Goal: Communication & Community: Answer question/provide support

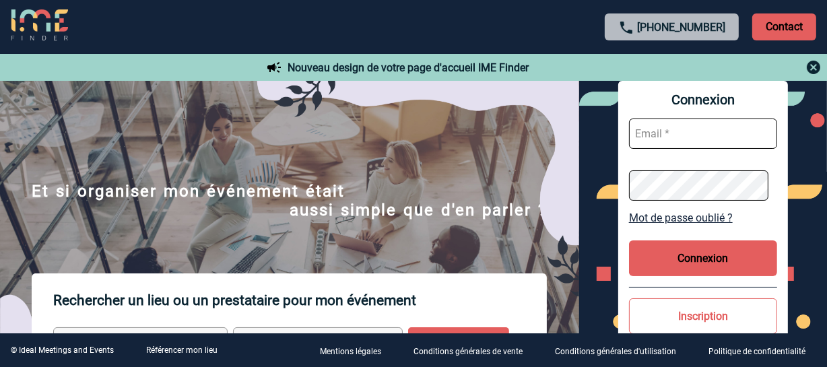
type input "[EMAIL_ADDRESS][DOMAIN_NAME]"
click at [696, 270] on button "Connexion" at bounding box center [703, 258] width 148 height 36
click at [696, 269] on button "Connexion" at bounding box center [703, 258] width 148 height 36
click at [696, 269] on body "+33 1 45 72 07 14 Contact Contact Nouveau design de votre page d'accueil IME Fi…" at bounding box center [413, 183] width 827 height 367
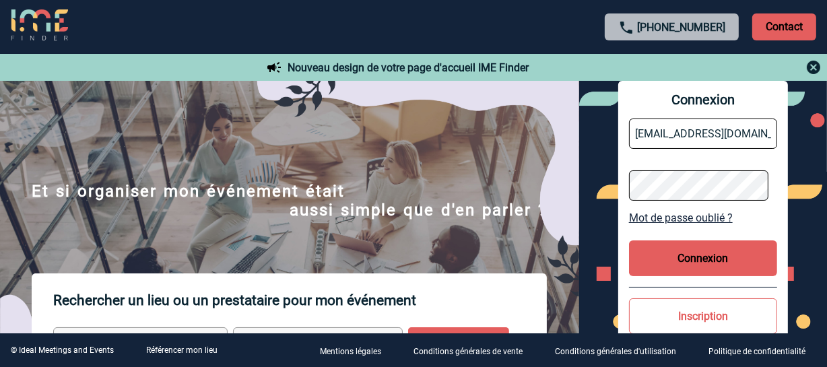
click at [696, 269] on div at bounding box center [413, 183] width 827 height 367
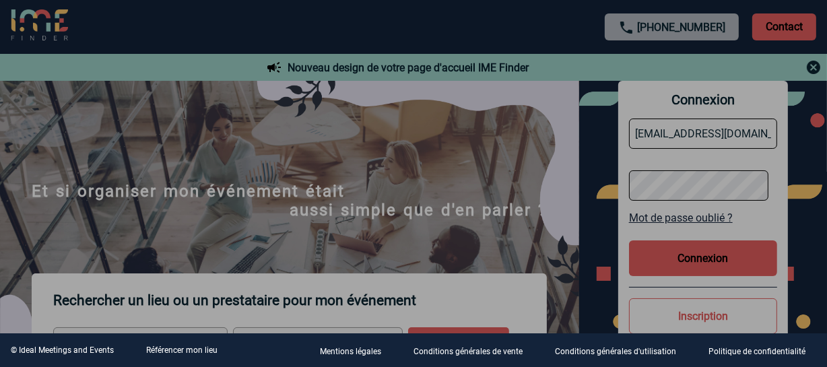
click at [696, 269] on div at bounding box center [413, 183] width 827 height 367
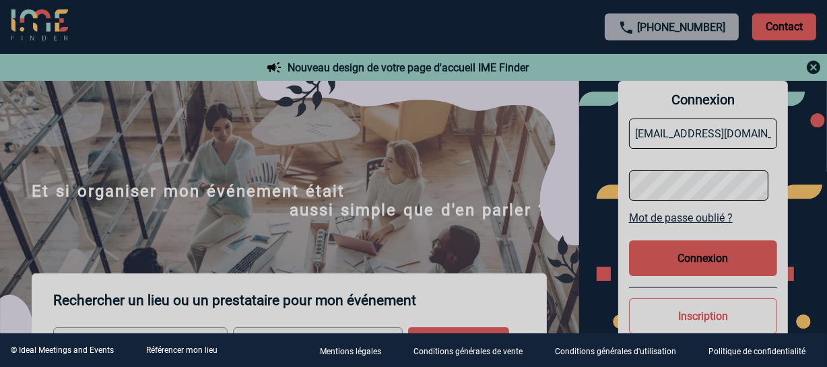
click at [696, 269] on body "+33 1 45 72 07 14 Contact Contact Nouveau design de votre page d'accueil IME Fi…" at bounding box center [413, 183] width 827 height 367
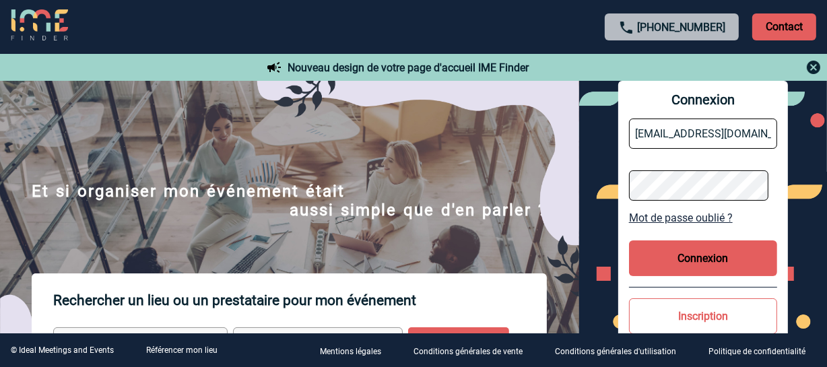
click at [696, 269] on button "Connexion" at bounding box center [703, 258] width 148 height 36
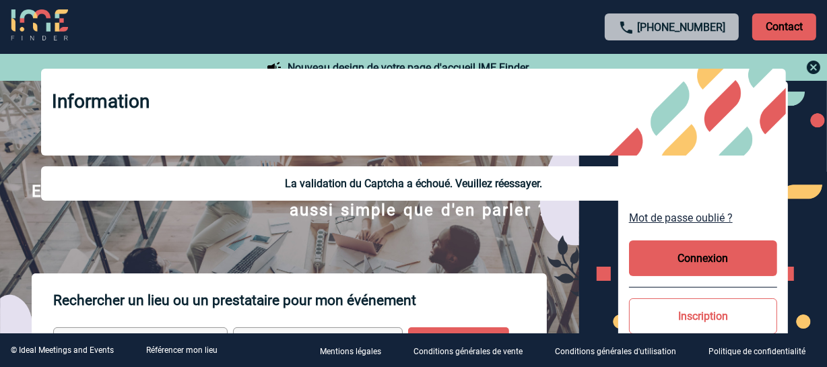
click at [696, 269] on button "Connexion" at bounding box center [703, 258] width 148 height 36
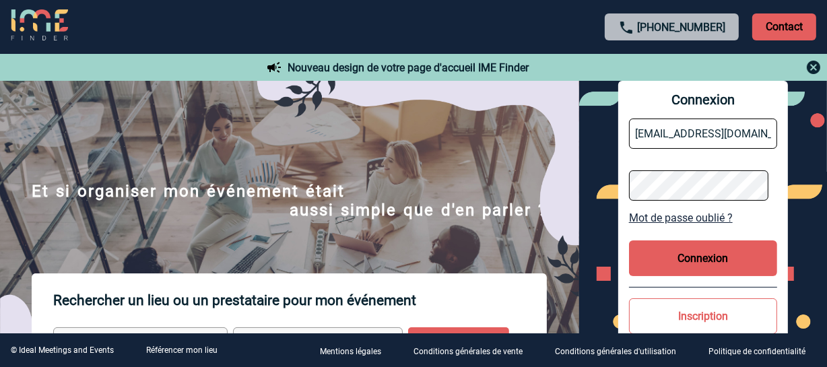
click at [696, 269] on body "+33 1 45 72 07 14 Contact Contact Nouveau design de votre page d'accueil IME Fi…" at bounding box center [413, 183] width 827 height 367
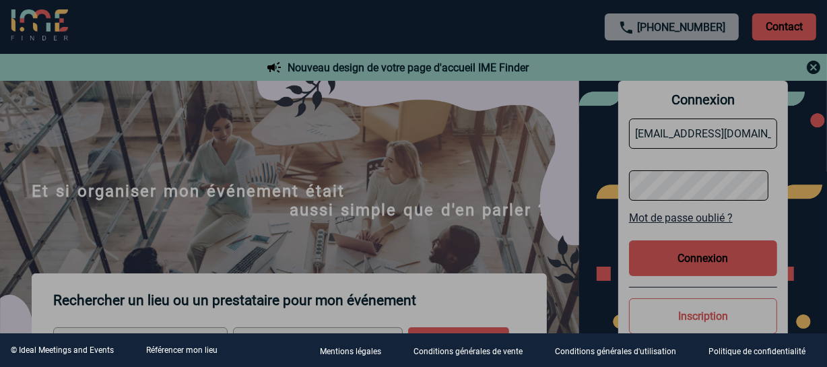
click at [696, 269] on div at bounding box center [413, 183] width 827 height 367
click at [696, 269] on body "+33 1 45 72 07 14 Contact Contact Nouveau design de votre page d'accueil IME Fi…" at bounding box center [413, 183] width 827 height 367
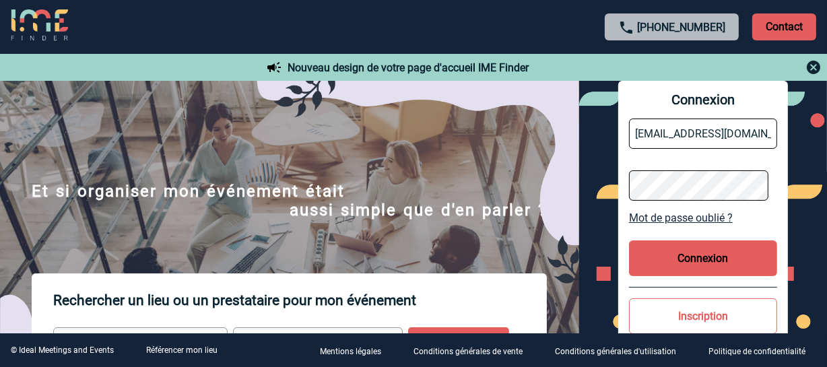
click at [697, 269] on button "Connexion" at bounding box center [703, 258] width 148 height 36
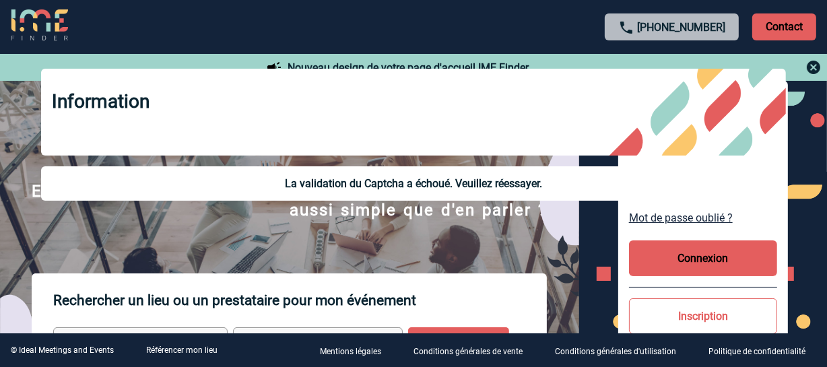
click at [697, 269] on button "Connexion" at bounding box center [703, 258] width 148 height 36
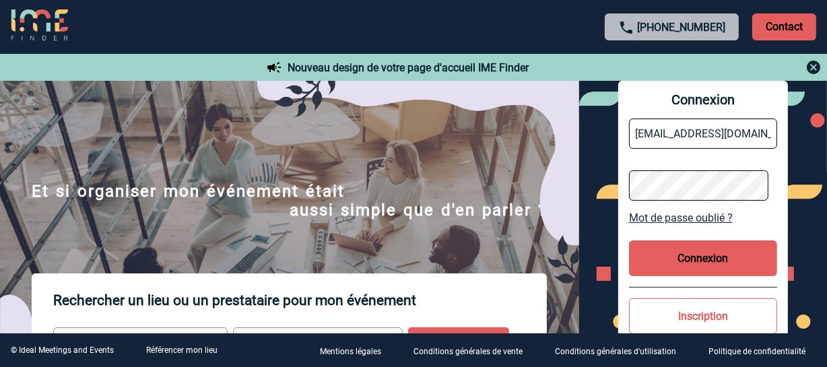
click at [697, 269] on div at bounding box center [368, 163] width 736 height 327
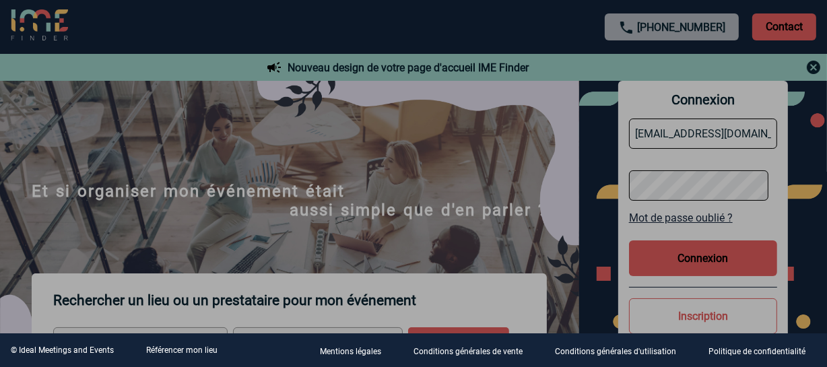
click at [697, 269] on div at bounding box center [413, 183] width 827 height 367
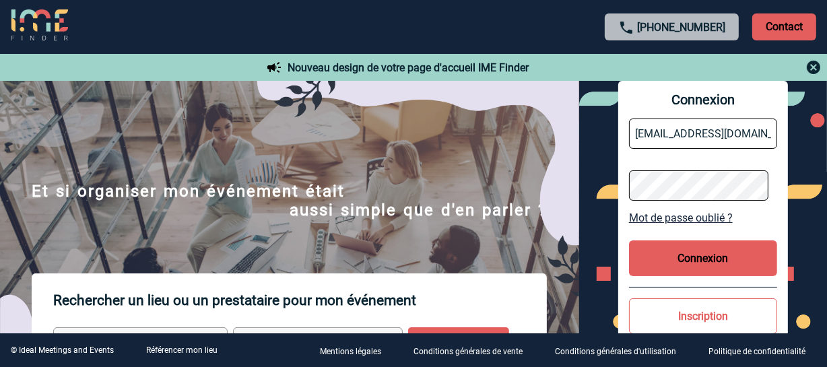
click at [697, 269] on body "+33 1 45 72 07 14 Contact Contact Nouveau design de votre page d'accueil IME Fi…" at bounding box center [413, 183] width 827 height 367
click at [697, 269] on button "Connexion" at bounding box center [703, 258] width 148 height 36
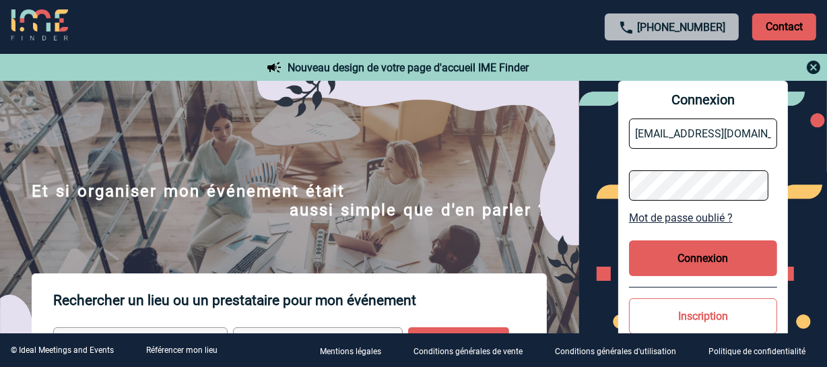
click at [697, 269] on button "Connexion" at bounding box center [703, 258] width 148 height 36
click at [697, 267] on button "Connexion" at bounding box center [703, 258] width 148 height 36
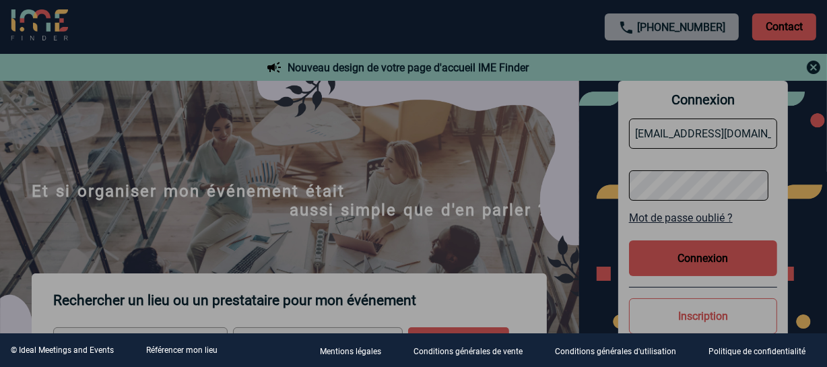
click at [697, 264] on div at bounding box center [413, 183] width 827 height 367
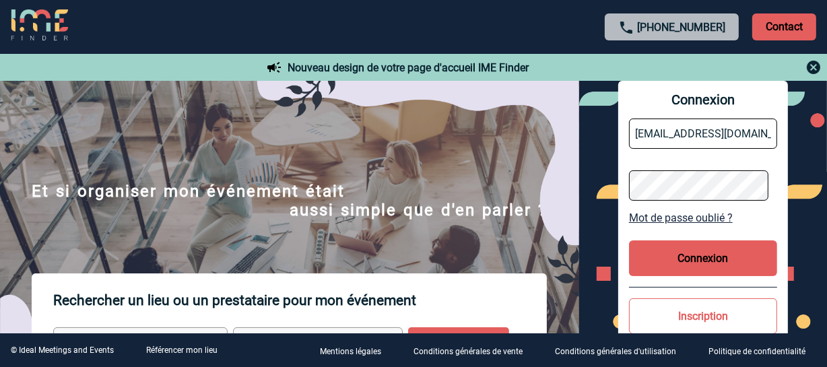
click at [697, 264] on body "+33 1 45 72 07 14 Contact Contact Nouveau design de votre page d'accueil IME Fi…" at bounding box center [413, 183] width 827 height 367
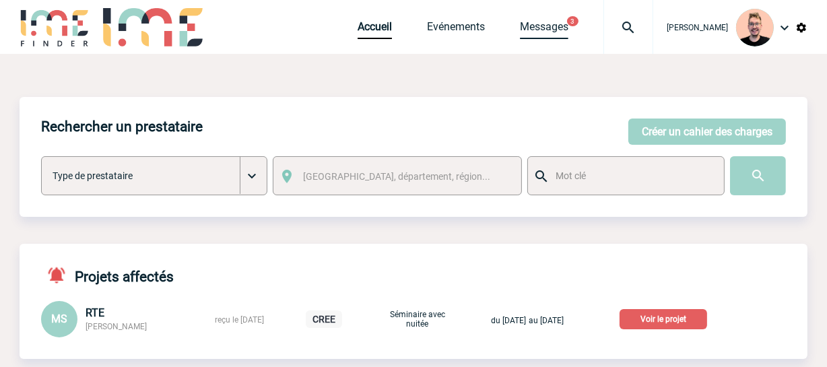
click at [520, 35] on link "Messages" at bounding box center [544, 29] width 48 height 19
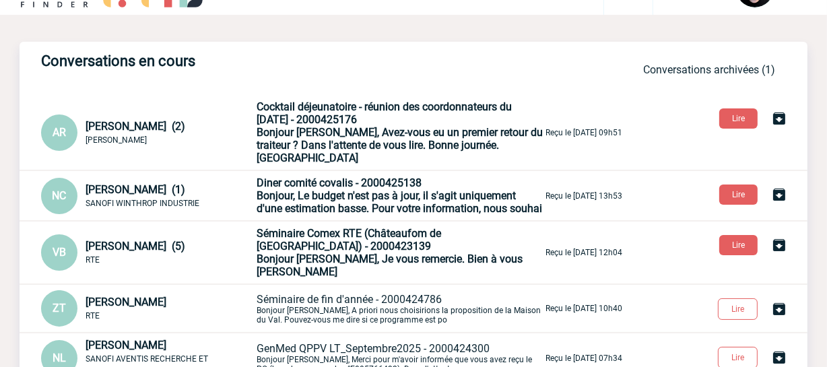
scroll to position [61, 0]
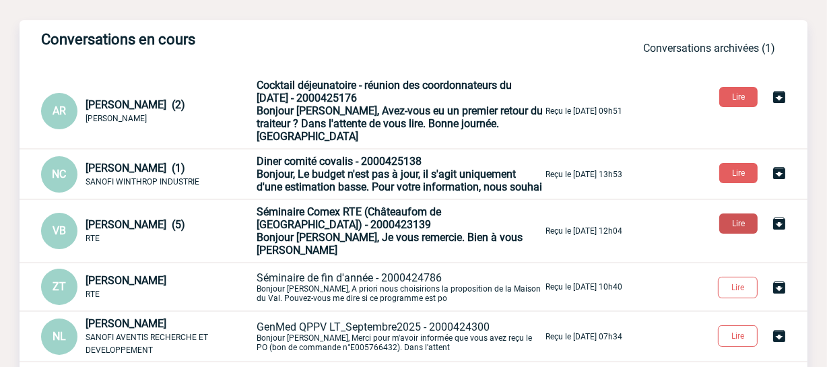
click at [732, 226] on button "Lire" at bounding box center [738, 224] width 38 height 20
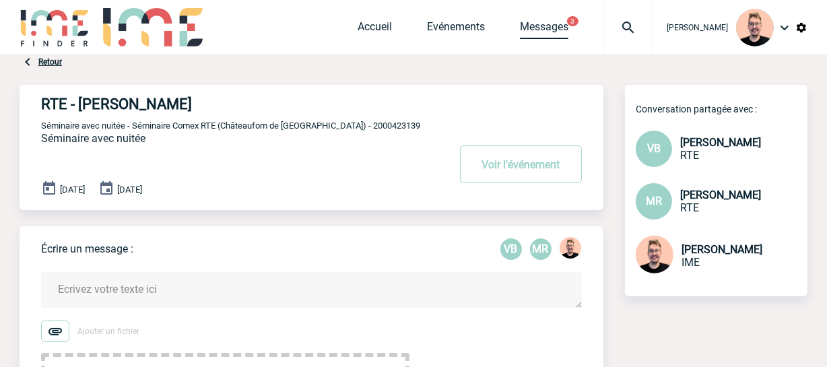
click at [522, 29] on link "Messages" at bounding box center [544, 29] width 48 height 19
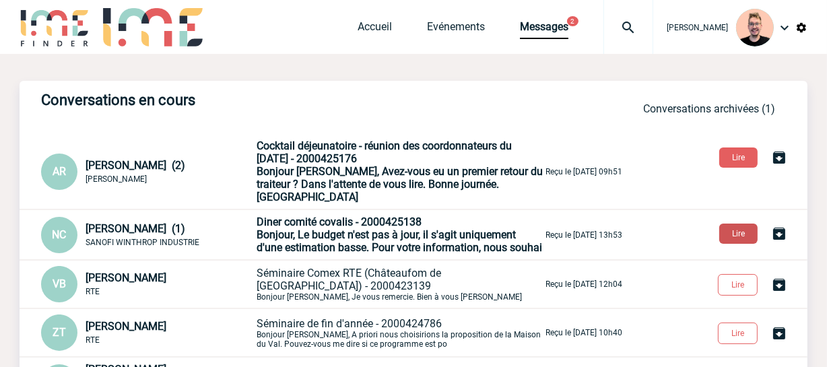
click at [741, 224] on button "Lire" at bounding box center [738, 234] width 38 height 20
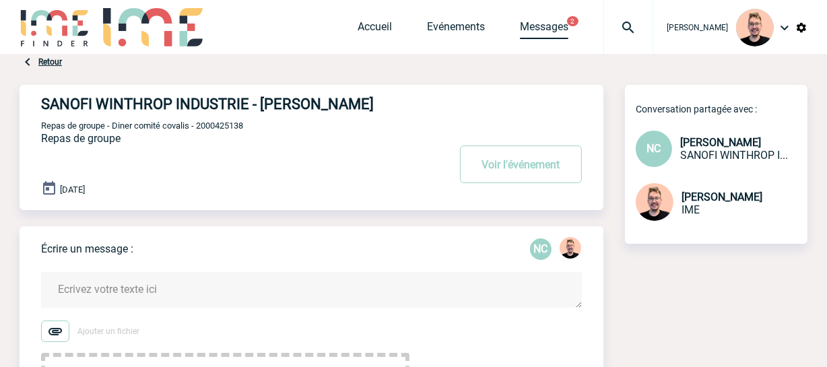
click at [531, 26] on link "Messages" at bounding box center [544, 29] width 48 height 19
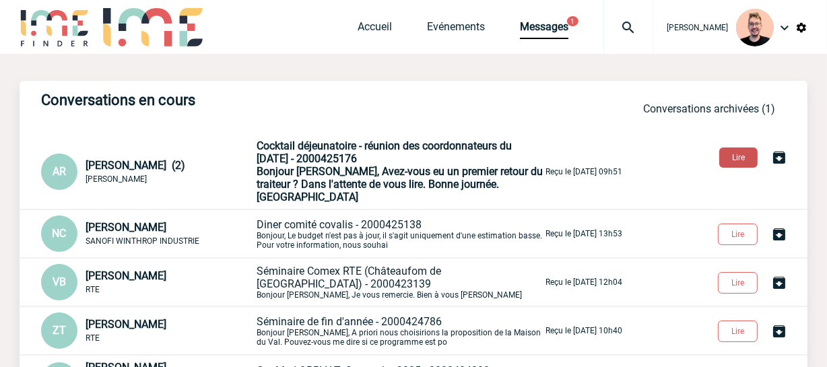
click at [726, 153] on button "Lire" at bounding box center [738, 158] width 38 height 20
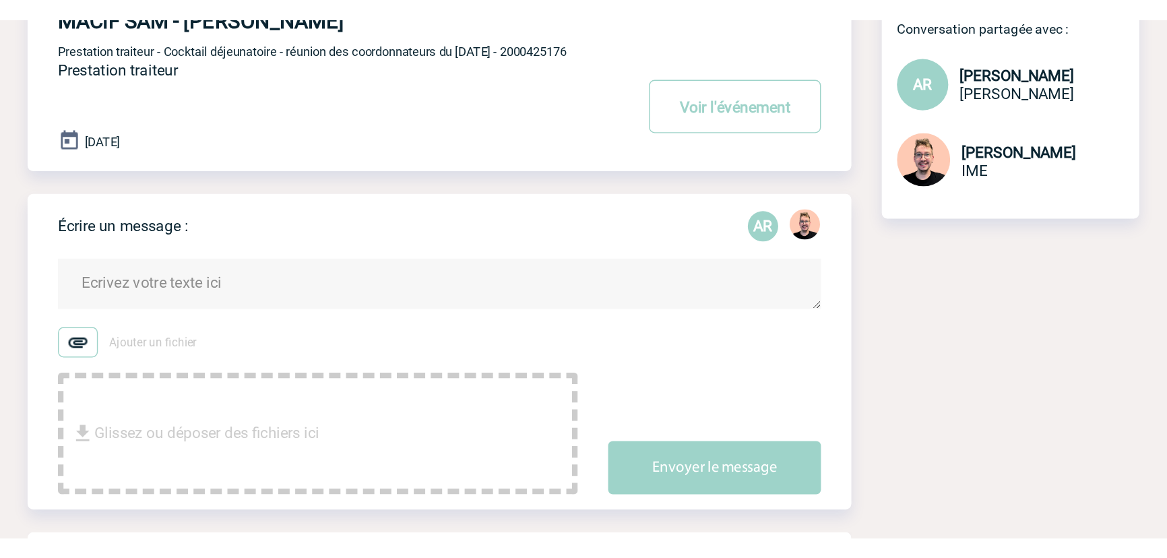
scroll to position [122, 0]
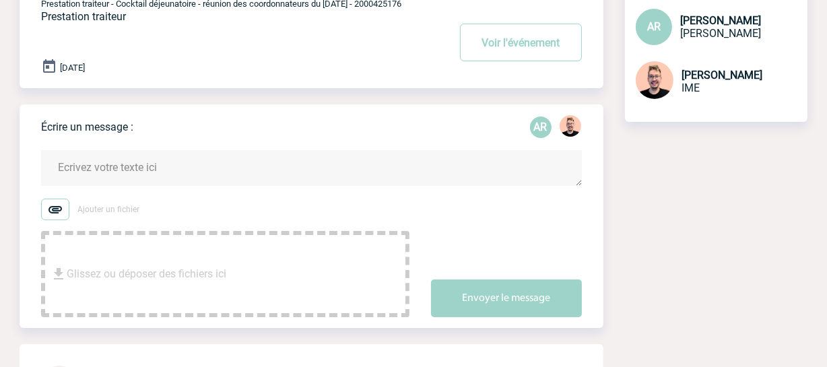
click at [77, 169] on textarea at bounding box center [311, 168] width 541 height 36
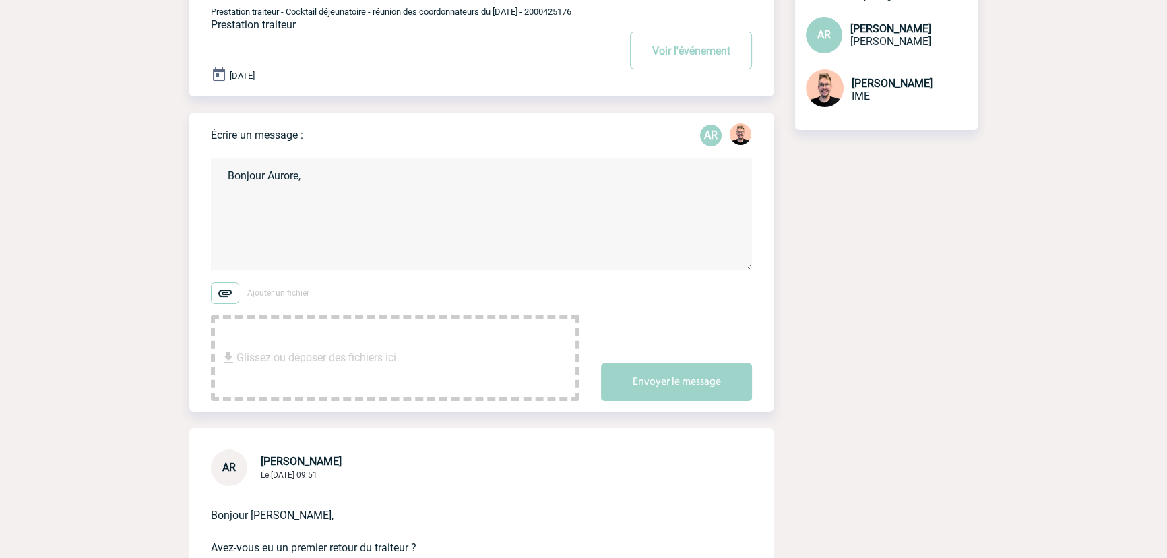
scroll to position [104, 0]
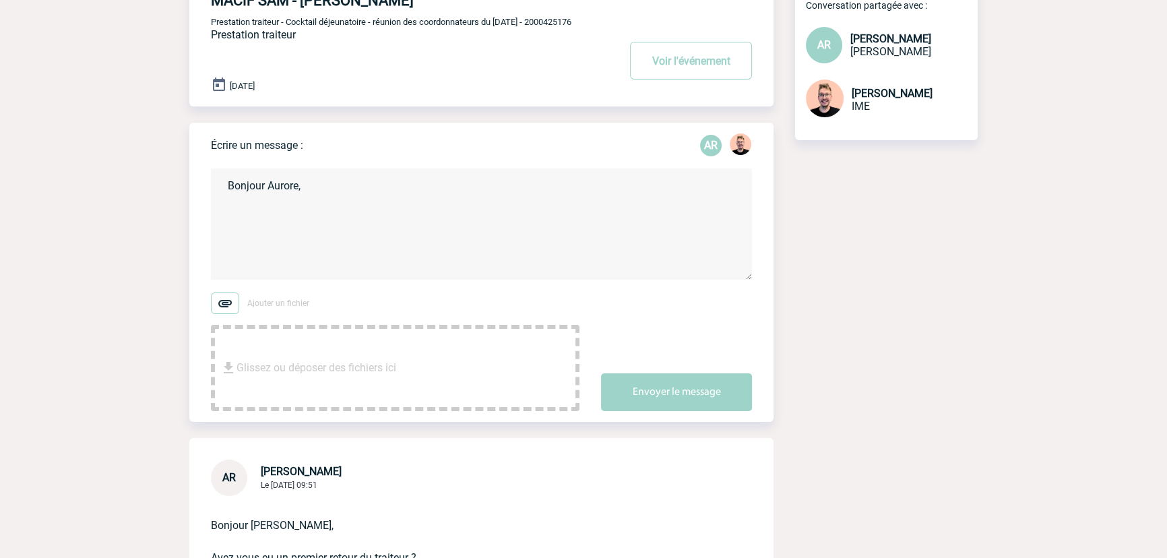
click at [310, 216] on textarea "Bonjour Aurore," at bounding box center [481, 223] width 541 height 111
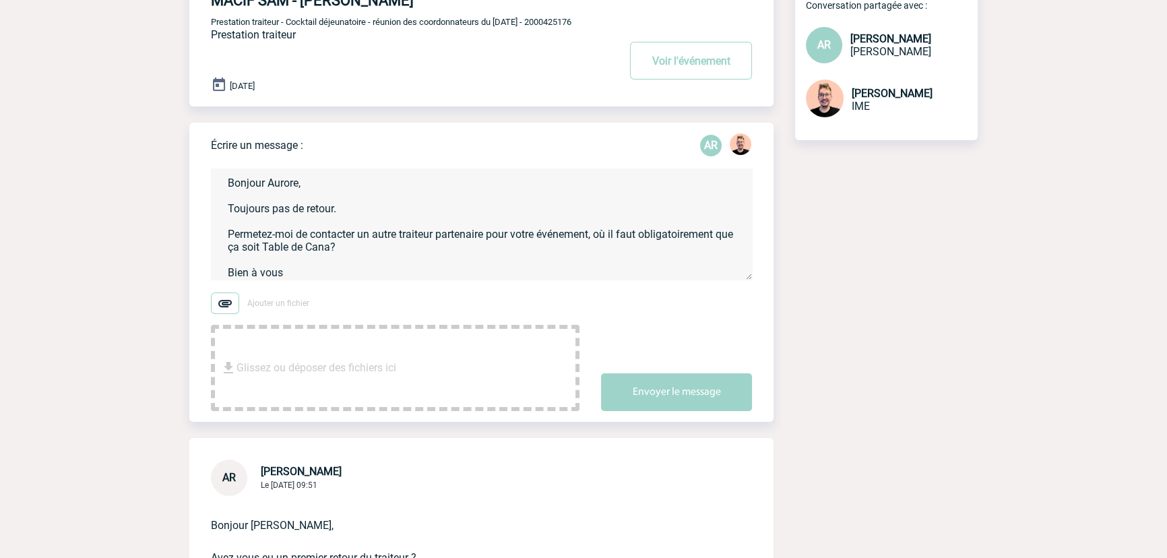
scroll to position [0, 0]
drag, startPoint x: 295, startPoint y: 276, endPoint x: 220, endPoint y: 172, distance: 128.8
click at [220, 172] on textarea "Bonjour Aurore, Toujours pas de retour. Permetez-moi de contacter un autre trai…" at bounding box center [481, 223] width 541 height 111
paste textarea "Je n’ai toujours pas de retour. Souhaitez-vous que je contacte un autre traiteu…"
type textarea "Bonjour Aurore, Je n’ai toujours pas de retour. Souhaitez-vous que je contacte …"
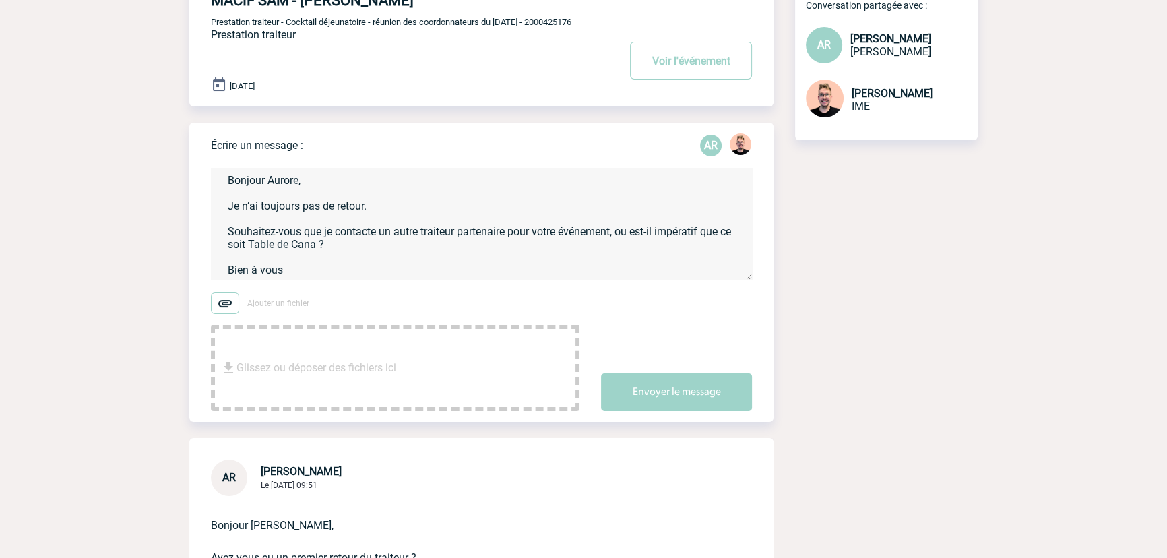
scroll to position [165, 0]
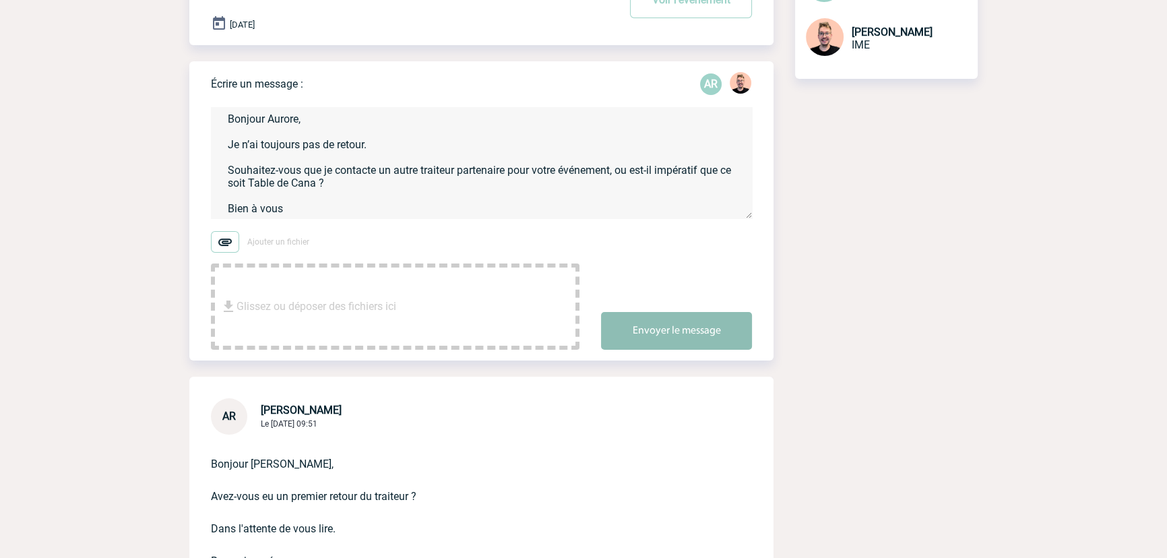
click at [644, 341] on button "Envoyer le message" at bounding box center [676, 331] width 151 height 38
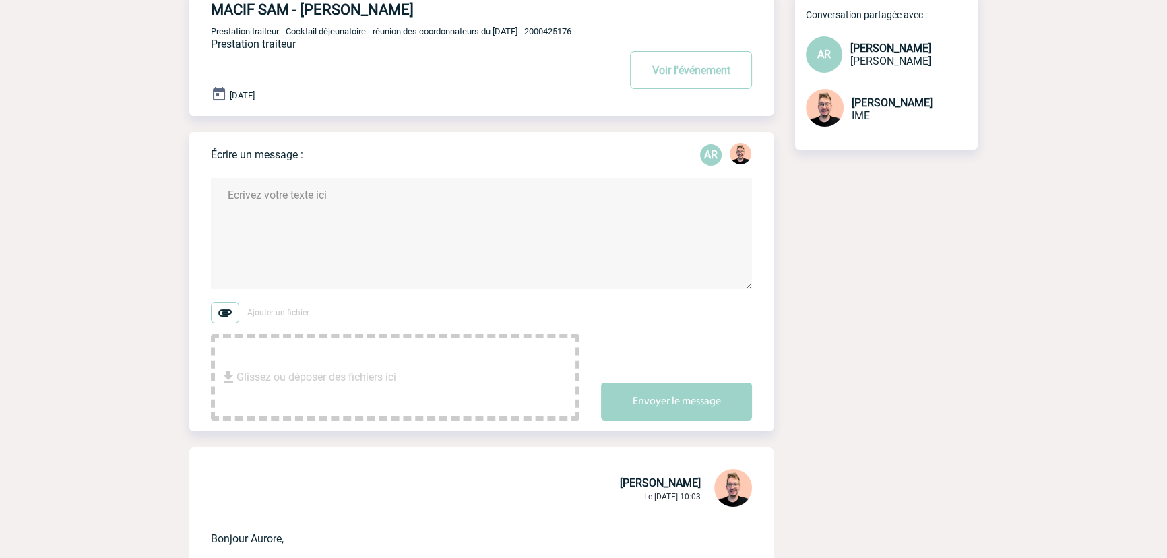
scroll to position [0, 0]
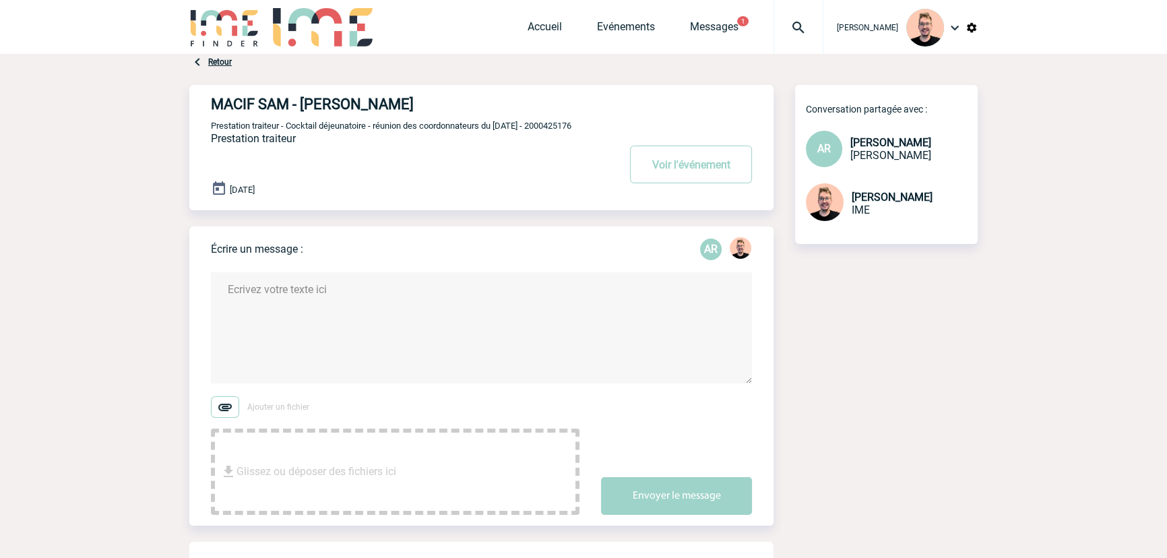
click at [236, 19] on img at bounding box center [224, 27] width 70 height 38
